Goal: Information Seeking & Learning: Learn about a topic

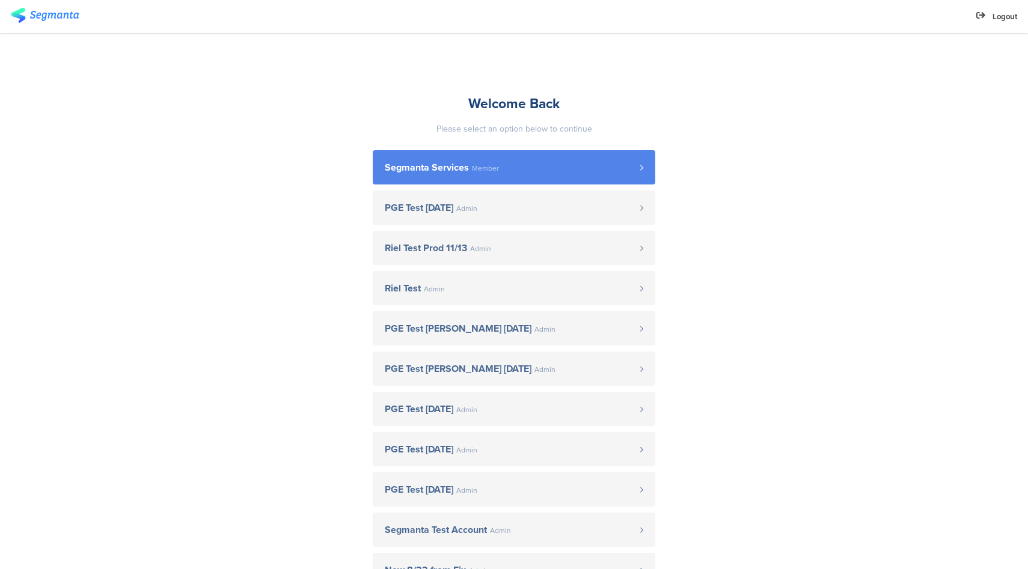
click at [548, 157] on link "Segmanta Services Member" at bounding box center [514, 167] width 283 height 34
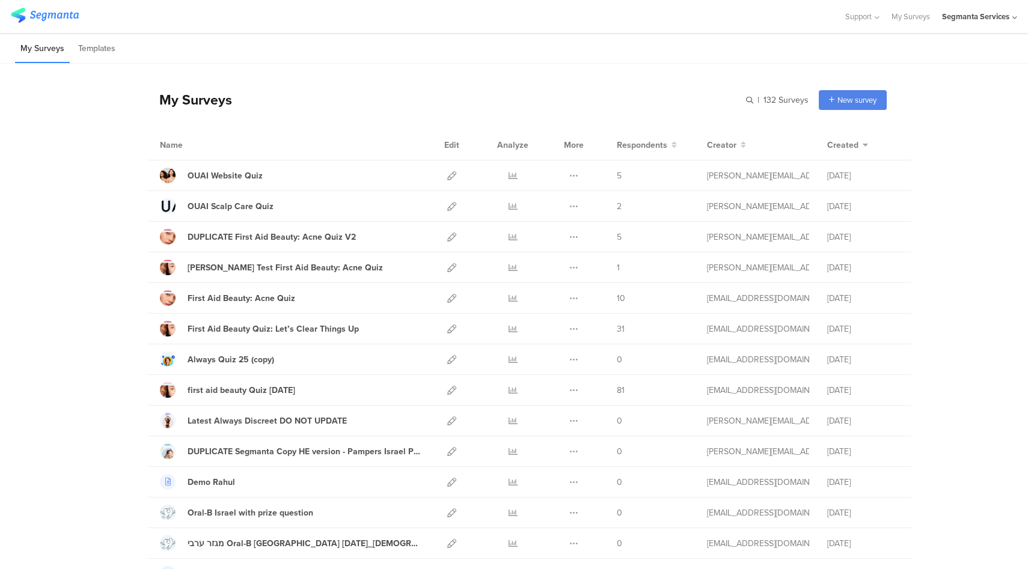
click at [999, 26] on div "Segmanta Services" at bounding box center [979, 16] width 75 height 33
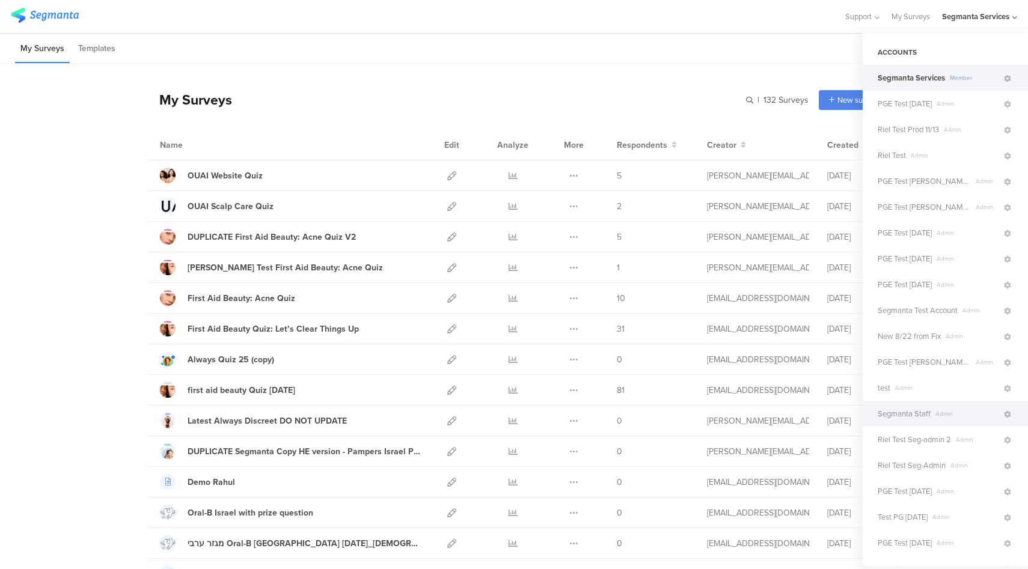
click at [928, 418] on span "Segmanta Staff" at bounding box center [904, 413] width 53 height 11
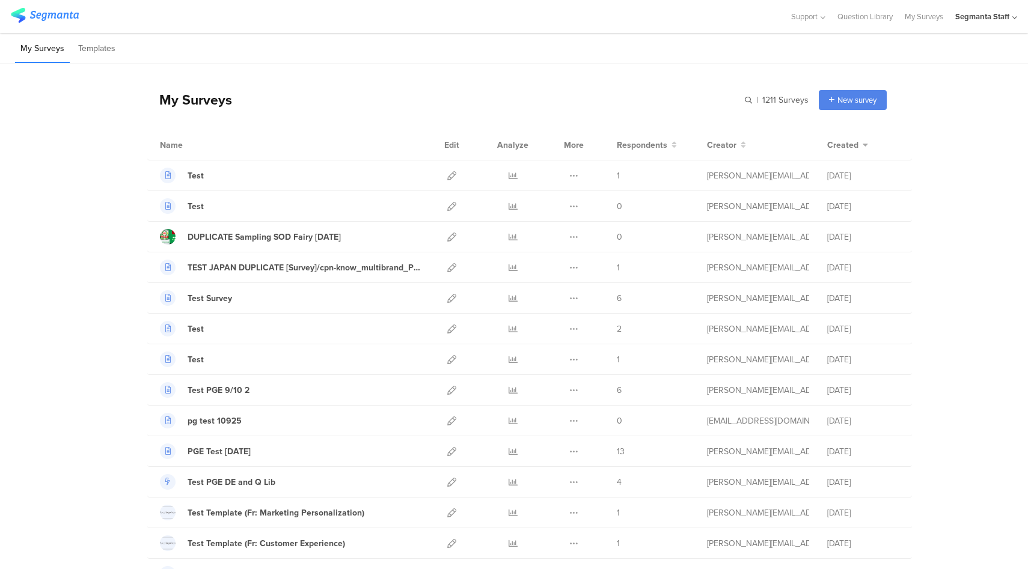
click at [1010, 24] on div "Segmanta Staff" at bounding box center [987, 16] width 62 height 33
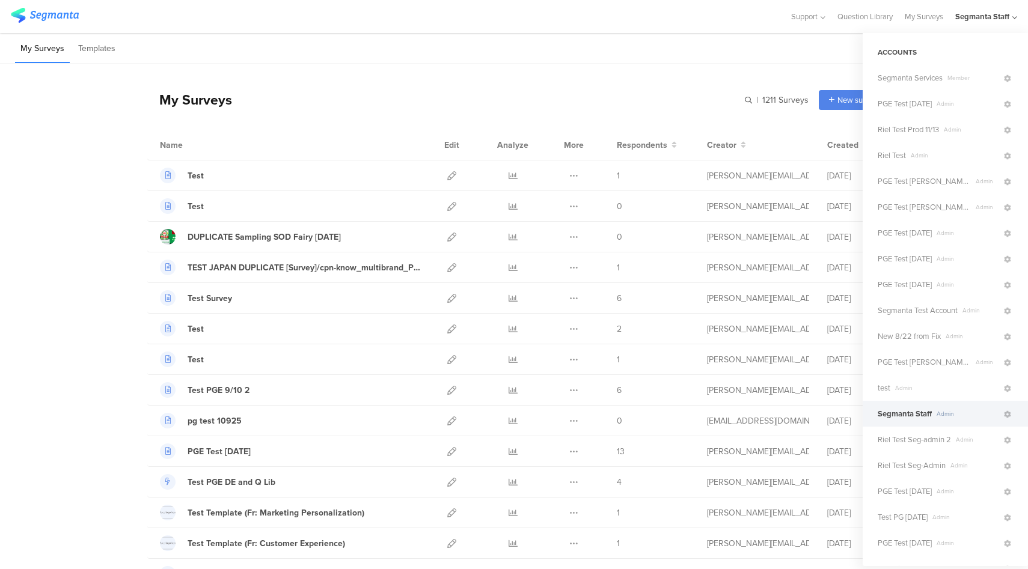
click at [686, 130] on div "Name Edit Analyze More Respondents Creator Created" at bounding box center [529, 145] width 765 height 31
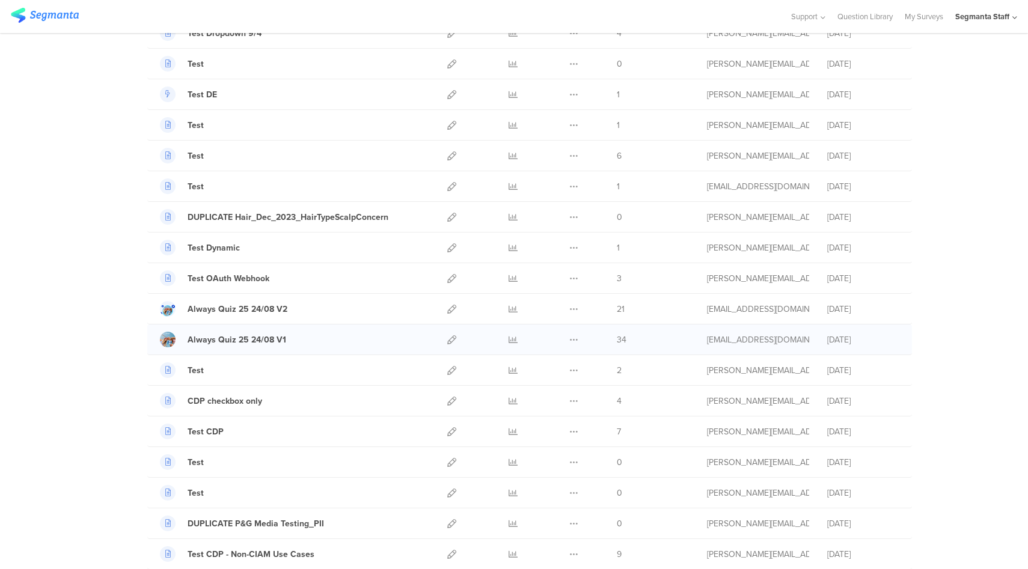
scroll to position [873, 0]
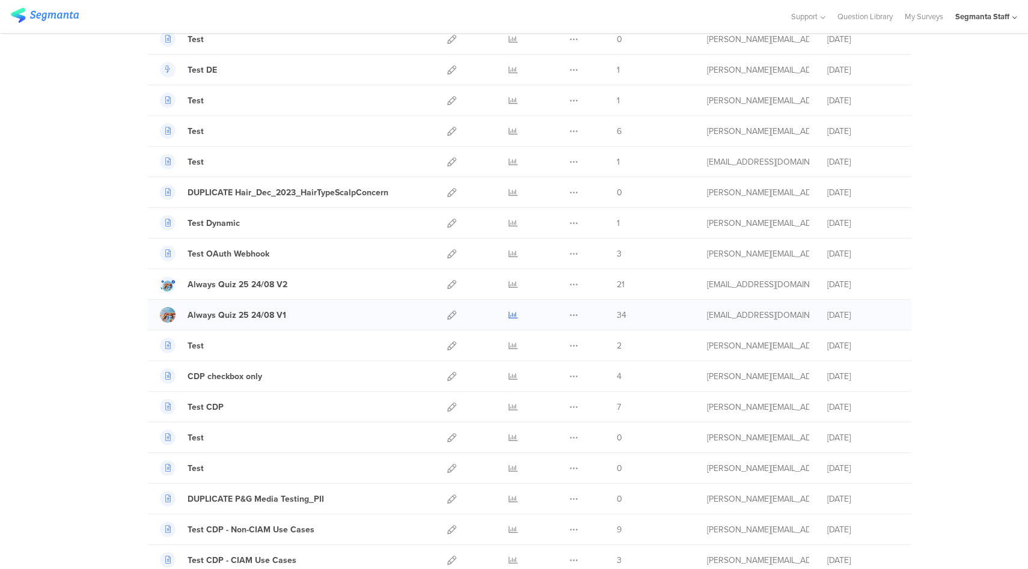
click at [510, 313] on icon at bounding box center [513, 315] width 9 height 9
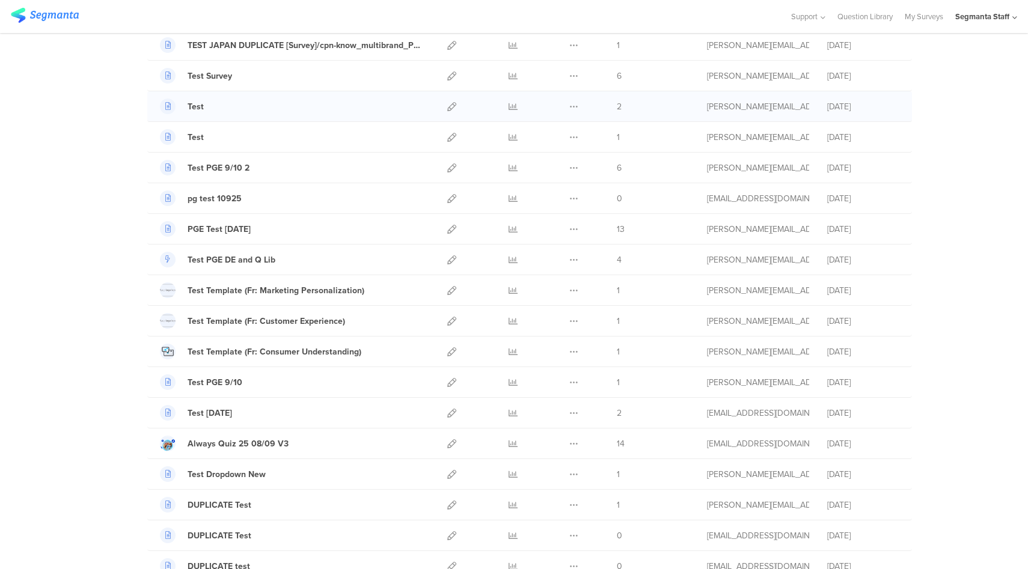
scroll to position [0, 0]
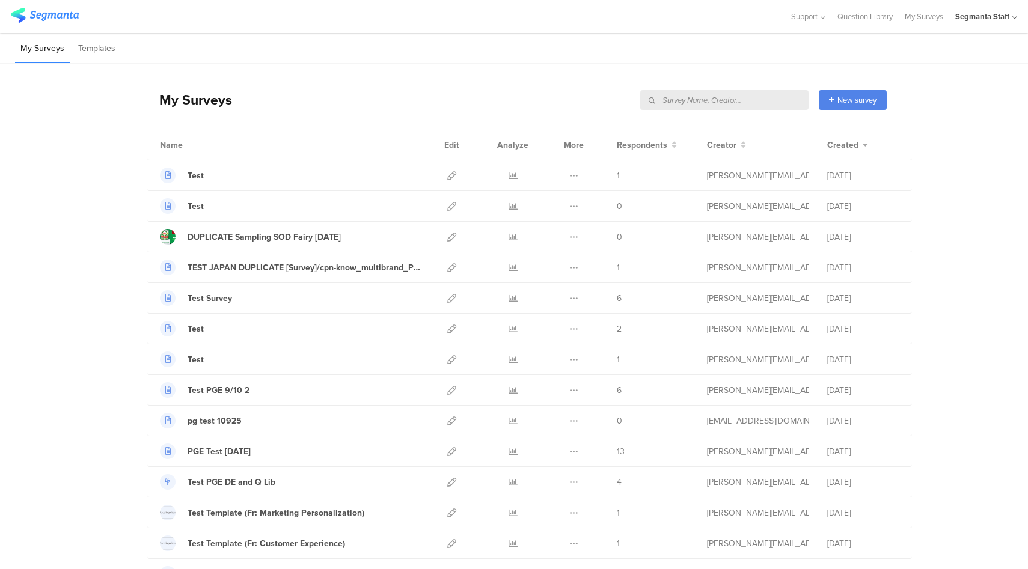
click at [772, 97] on input "text" at bounding box center [724, 100] width 168 height 20
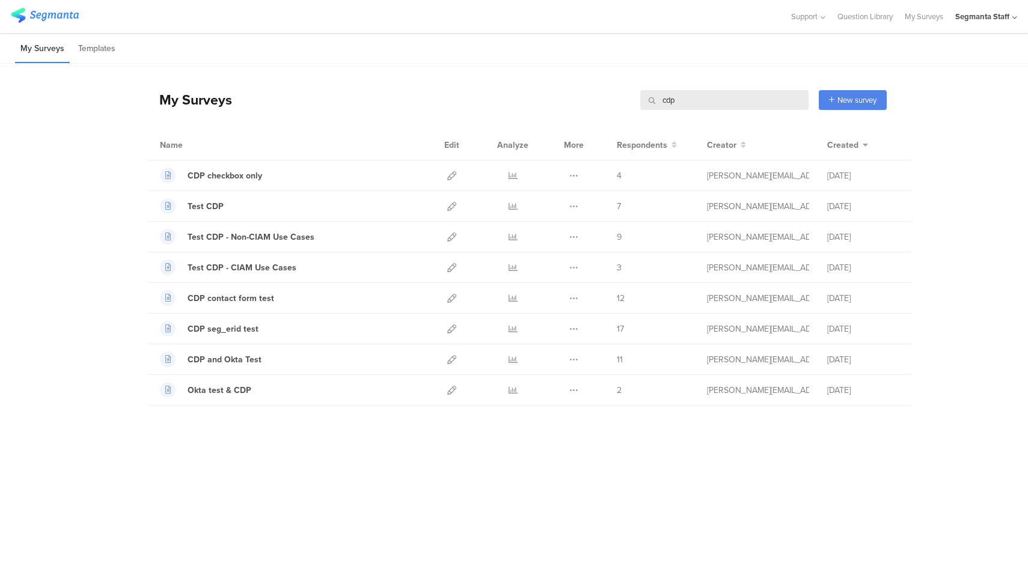
type input "cdp"
click at [707, 109] on div "My Surveys cdp cdp New survey Start from scratch Choose from templates" at bounding box center [517, 100] width 740 height 48
drag, startPoint x: 704, startPoint y: 106, endPoint x: 646, endPoint y: 78, distance: 64.6
click at [637, 110] on div "My Surveys cdp cdp New survey Start from scratch Choose from templates" at bounding box center [517, 100] width 740 height 48
click at [646, 78] on div "My Surveys cdp cdp New survey Start from scratch Choose from templates" at bounding box center [517, 100] width 740 height 48
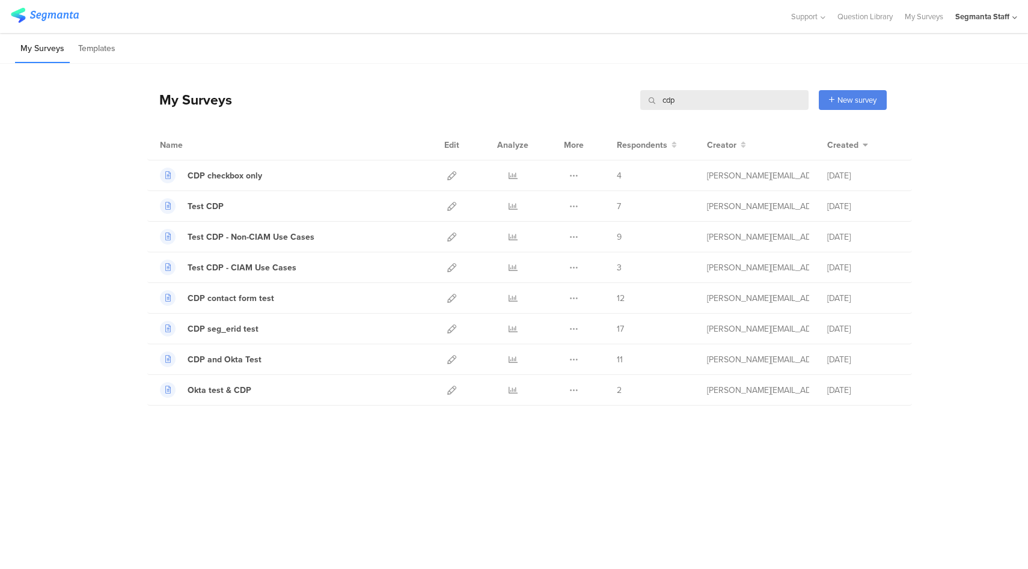
click at [646, 78] on div "My Surveys cdp cdp New survey Start from scratch Choose from templates" at bounding box center [517, 100] width 740 height 48
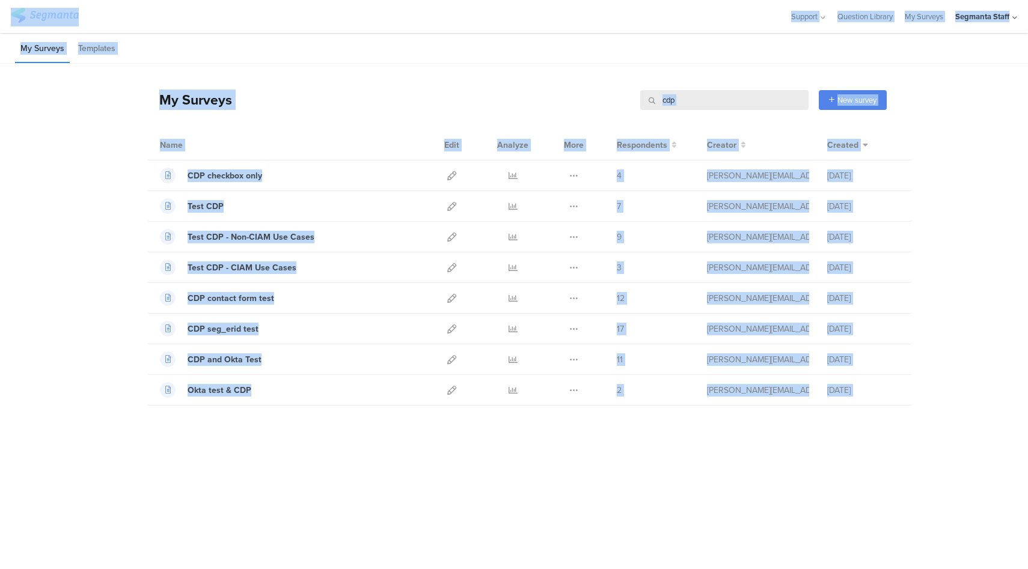
click at [690, 114] on div "My Surveys cdp cdp New survey Start from scratch Choose from templates" at bounding box center [517, 100] width 740 height 48
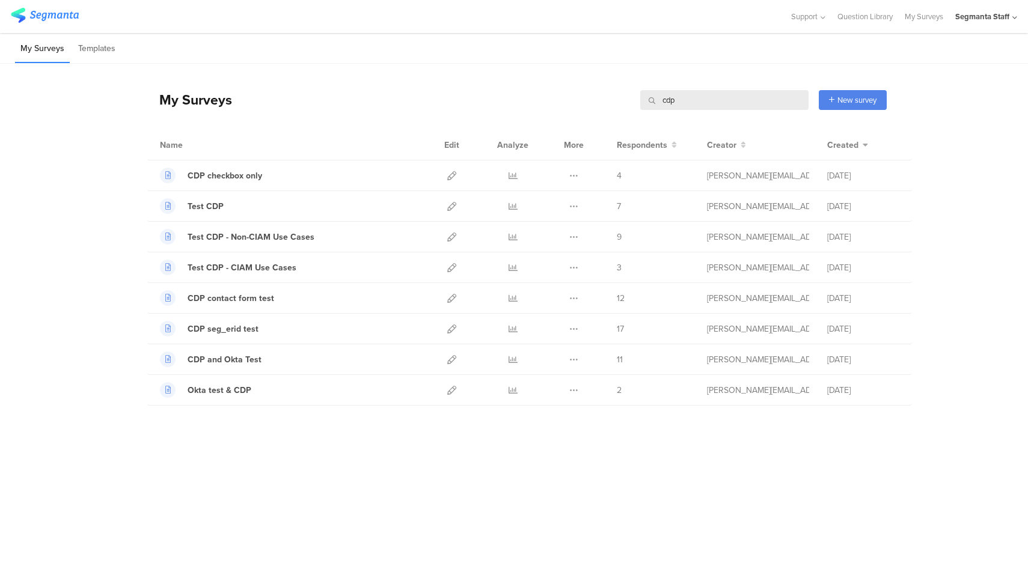
click at [696, 105] on input "cdp" at bounding box center [724, 100] width 168 height 20
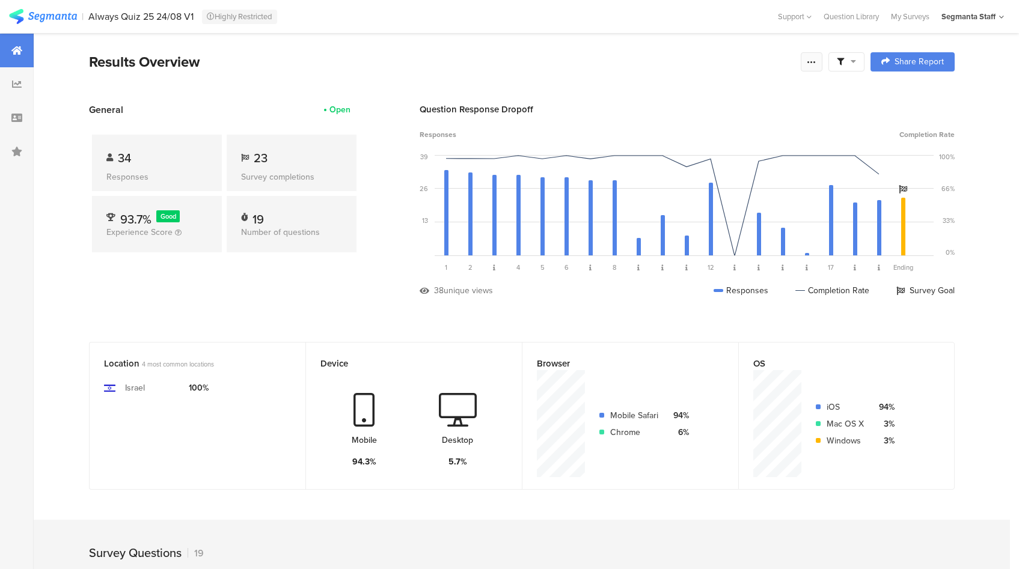
click at [812, 62] on icon at bounding box center [812, 62] width 10 height 10
click at [227, 271] on div "34 Responses 23 Survey completions 93.7% Good Experience Score 19 Number of que…" at bounding box center [224, 196] width 271 height 159
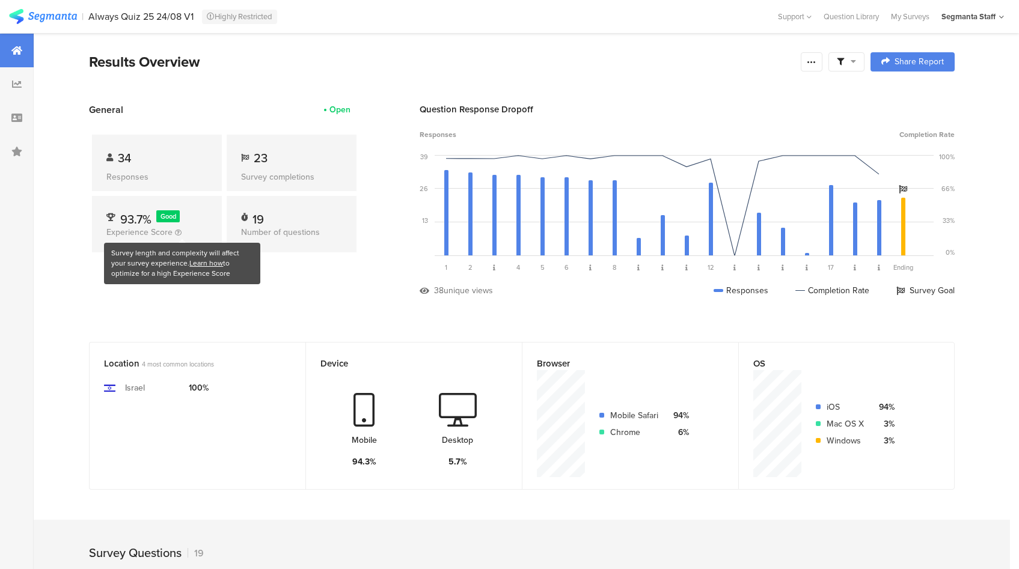
click at [189, 261] on link "Learn how" at bounding box center [206, 263] width 34 height 11
